Goal: Information Seeking & Learning: Learn about a topic

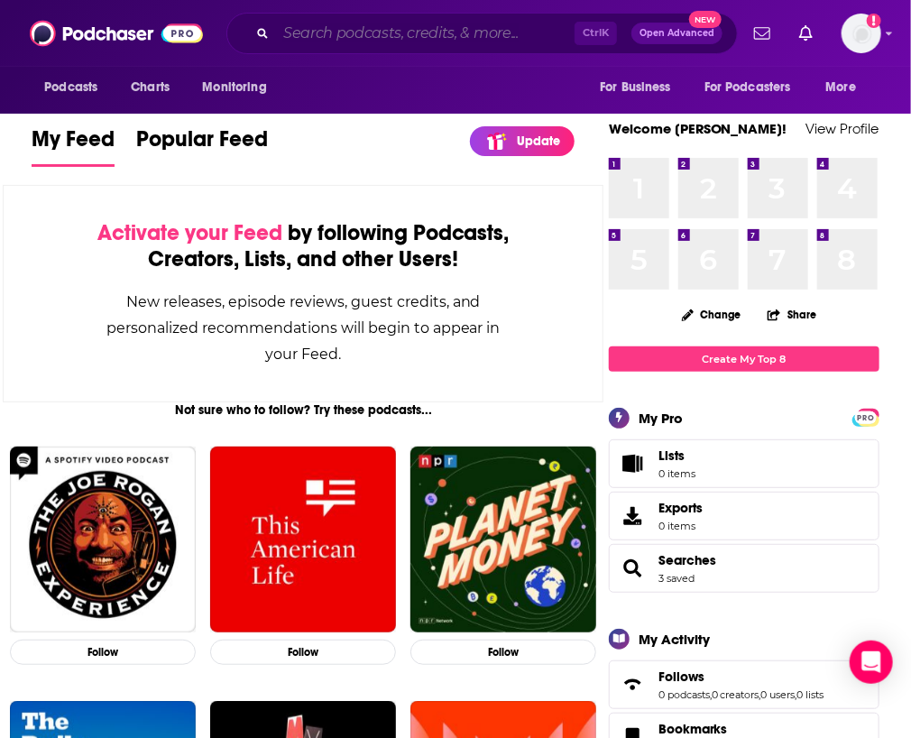
click at [419, 26] on input "Search podcasts, credits, & more..." at bounding box center [425, 33] width 299 height 29
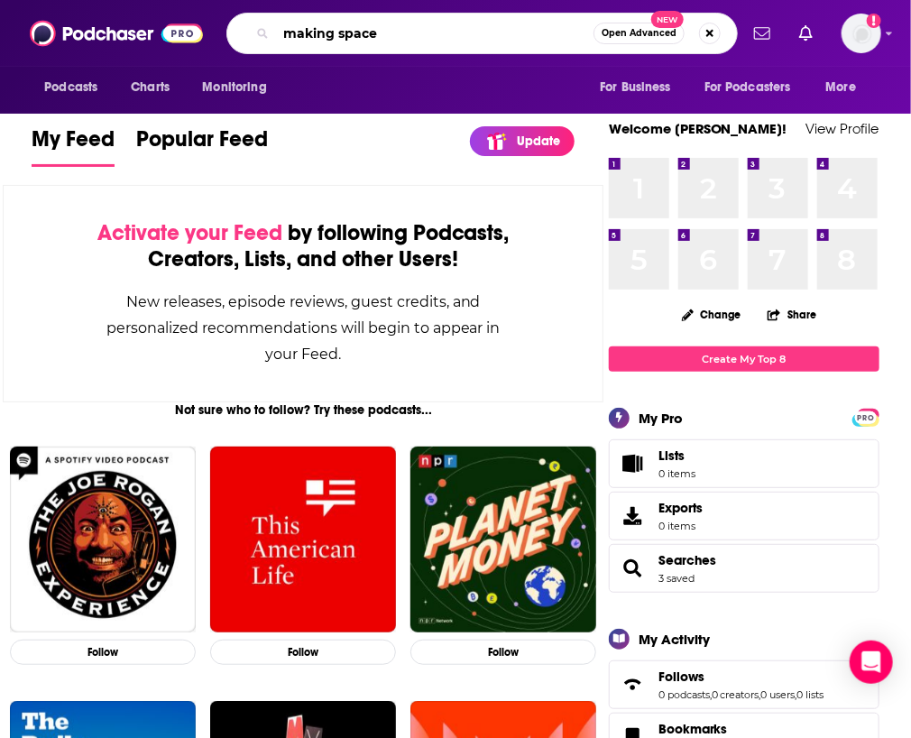
type input "making space"
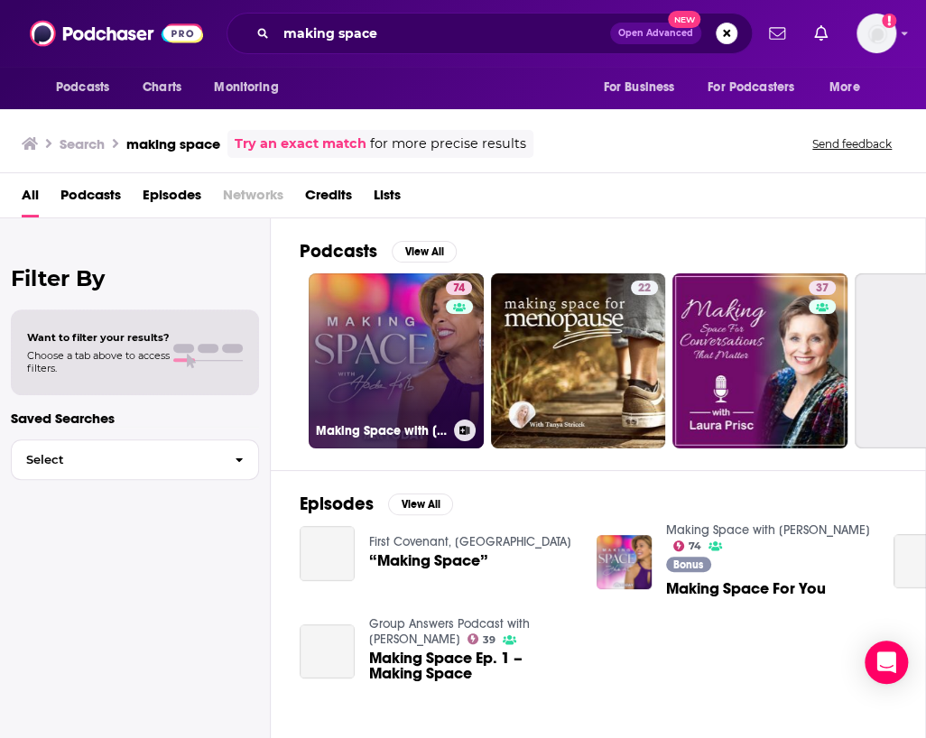
click at [397, 379] on link "74 Making Space with [PERSON_NAME]" at bounding box center [396, 360] width 175 height 175
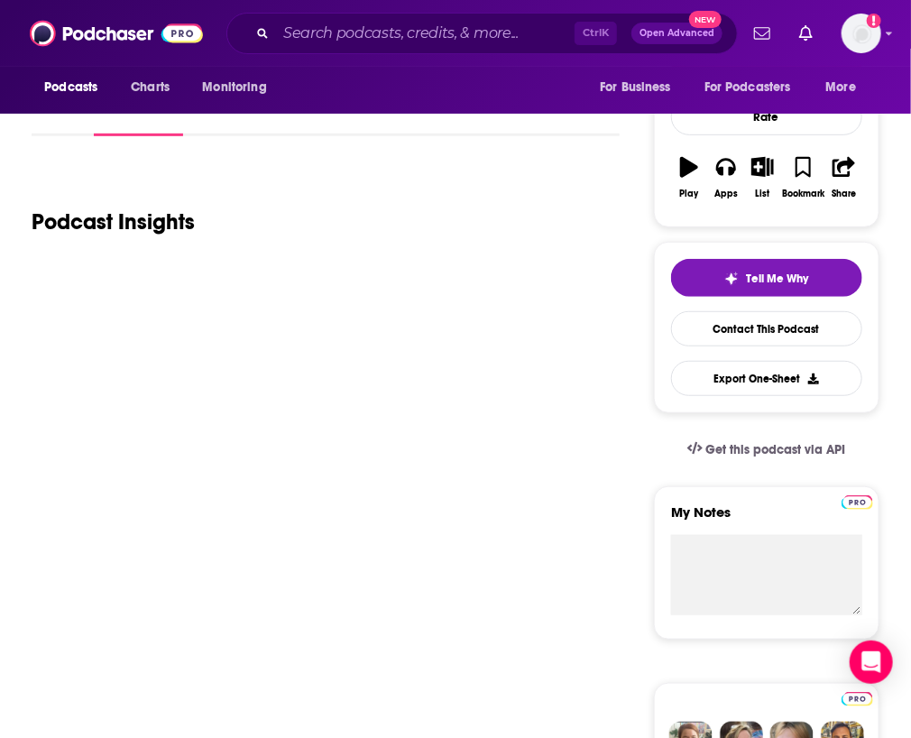
scroll to position [265, 0]
